Goal: Transaction & Acquisition: Obtain resource

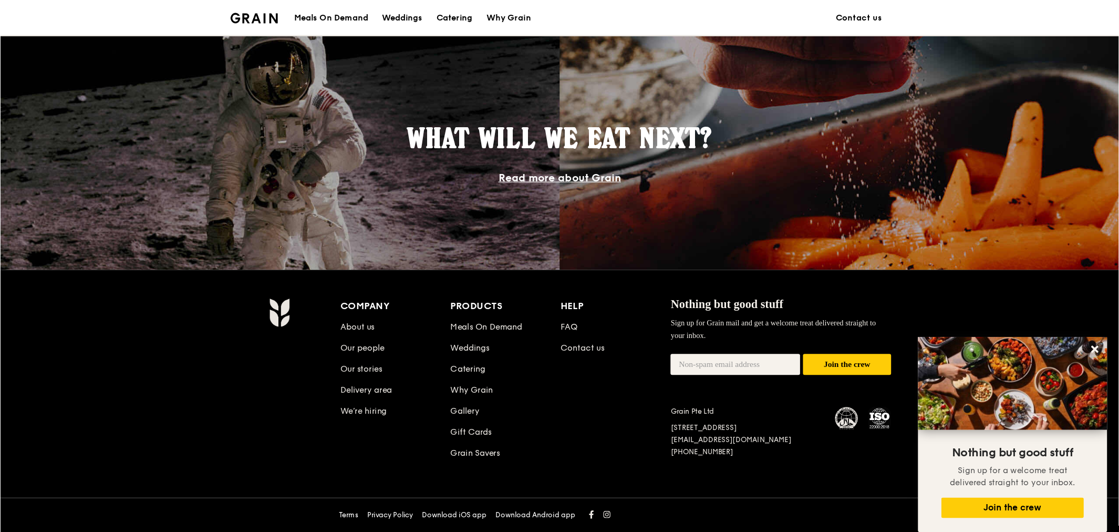
scroll to position [796, 0]
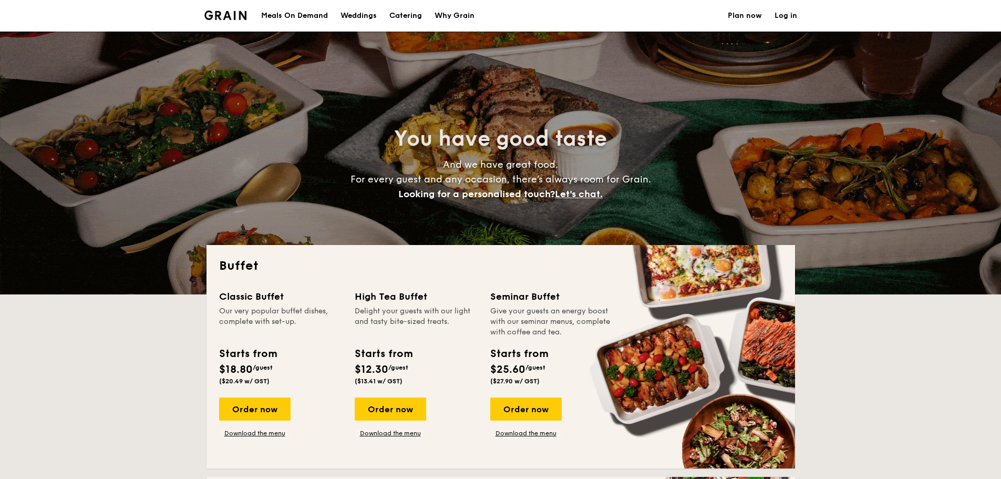
select select
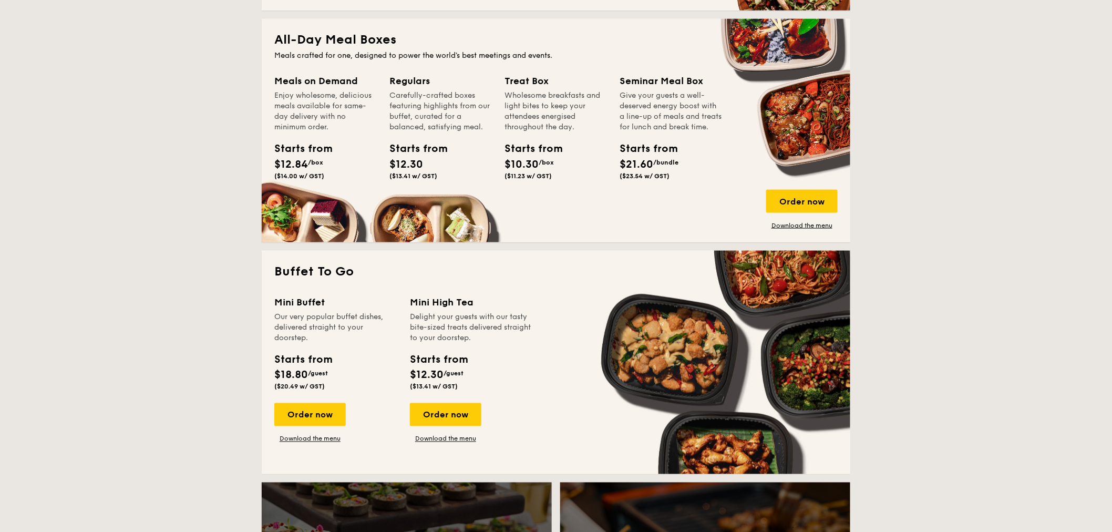
scroll to position [613, 0]
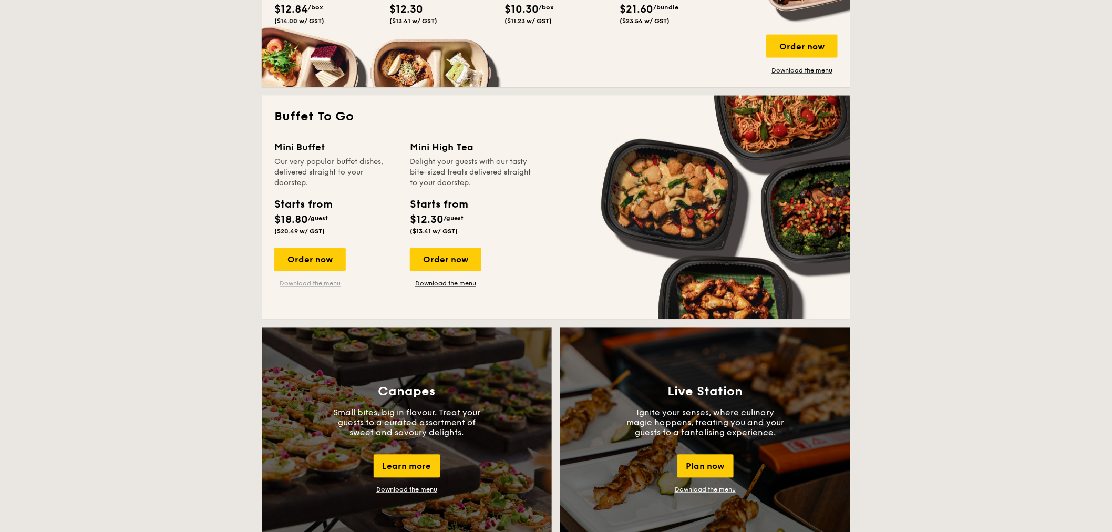
click at [307, 287] on link "Download the menu" at bounding box center [309, 284] width 71 height 8
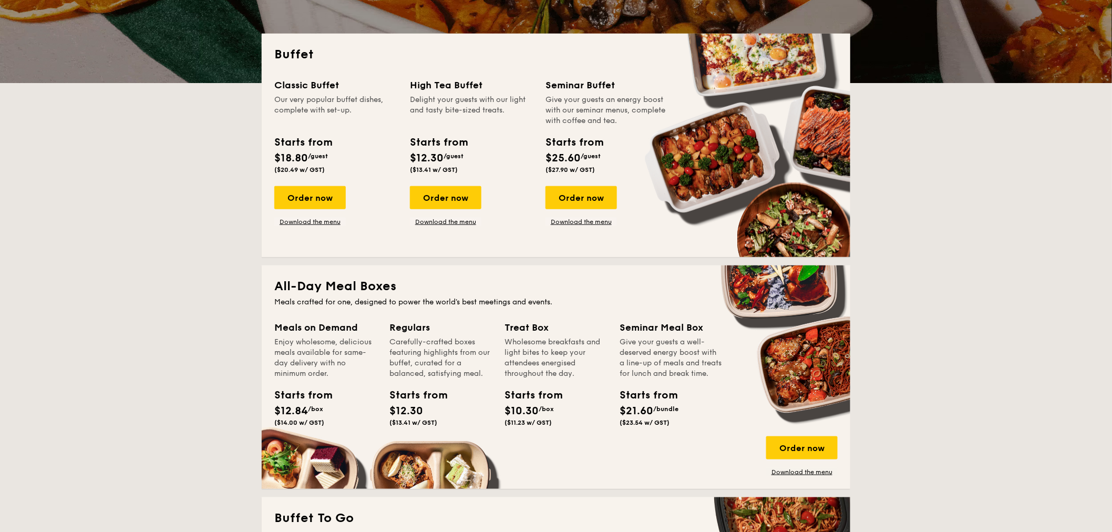
scroll to position [146, 0]
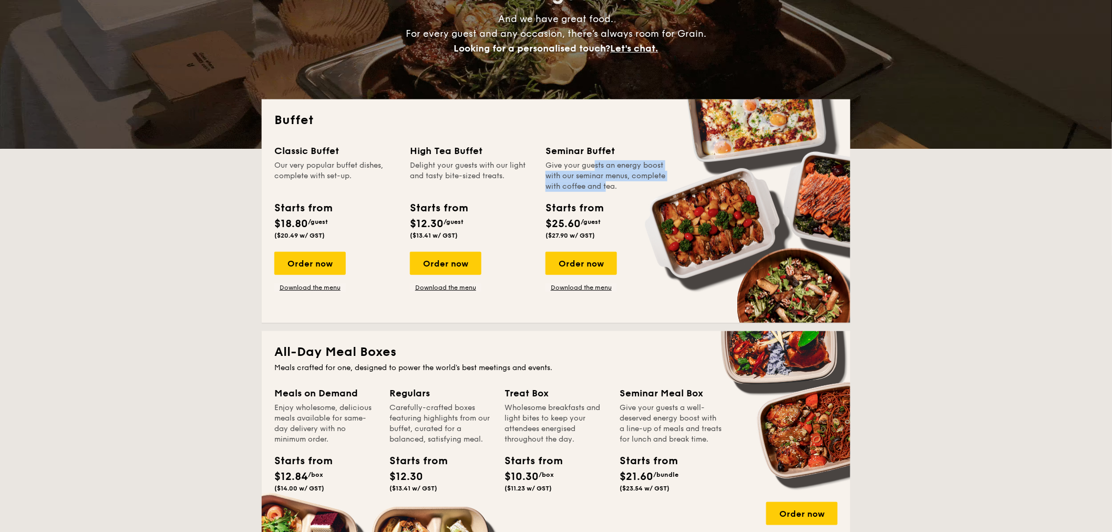
drag, startPoint x: 569, startPoint y: 166, endPoint x: 581, endPoint y: 188, distance: 25.6
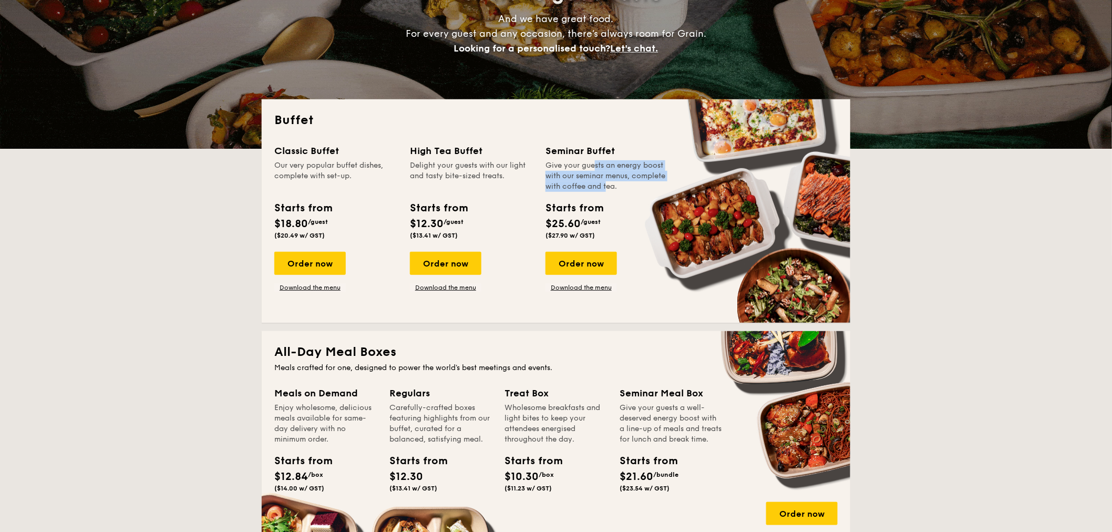
click at [581, 188] on div "Give your guests an energy boost with our seminar menus, complete with coffee a…" at bounding box center [607, 176] width 123 height 32
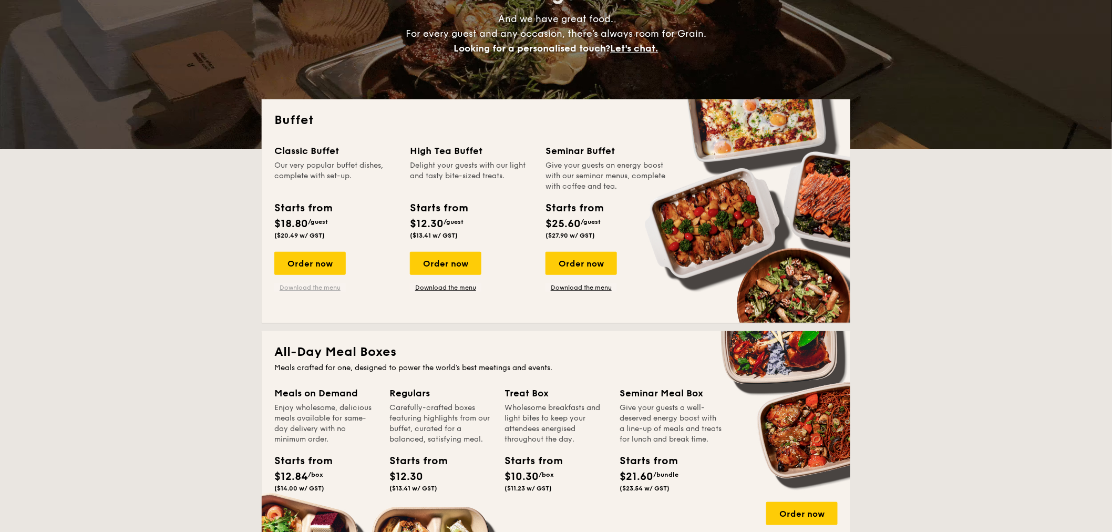
click at [336, 287] on link "Download the menu" at bounding box center [309, 287] width 71 height 8
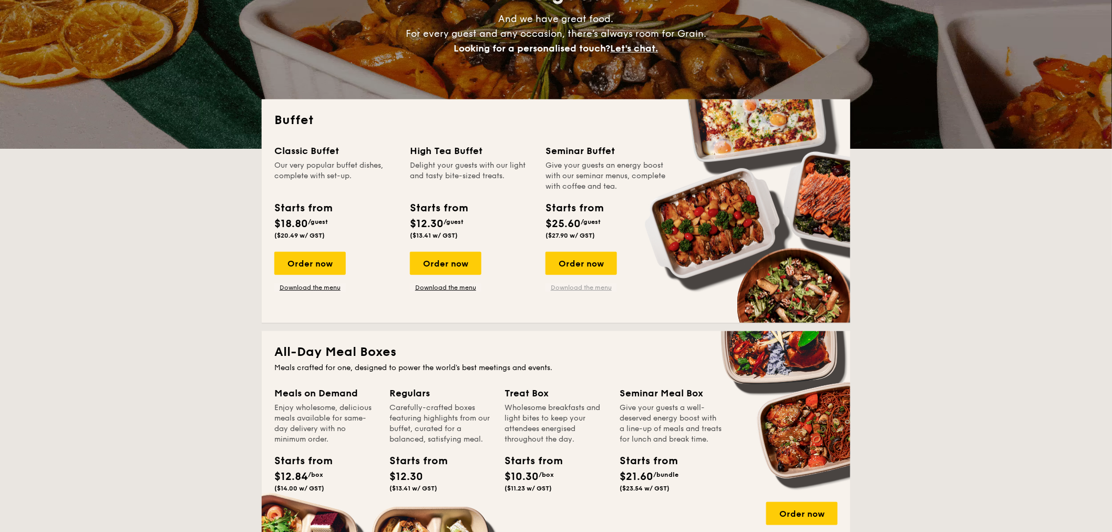
click at [579, 286] on link "Download the menu" at bounding box center [581, 287] width 71 height 8
